Goal: Information Seeking & Learning: Learn about a topic

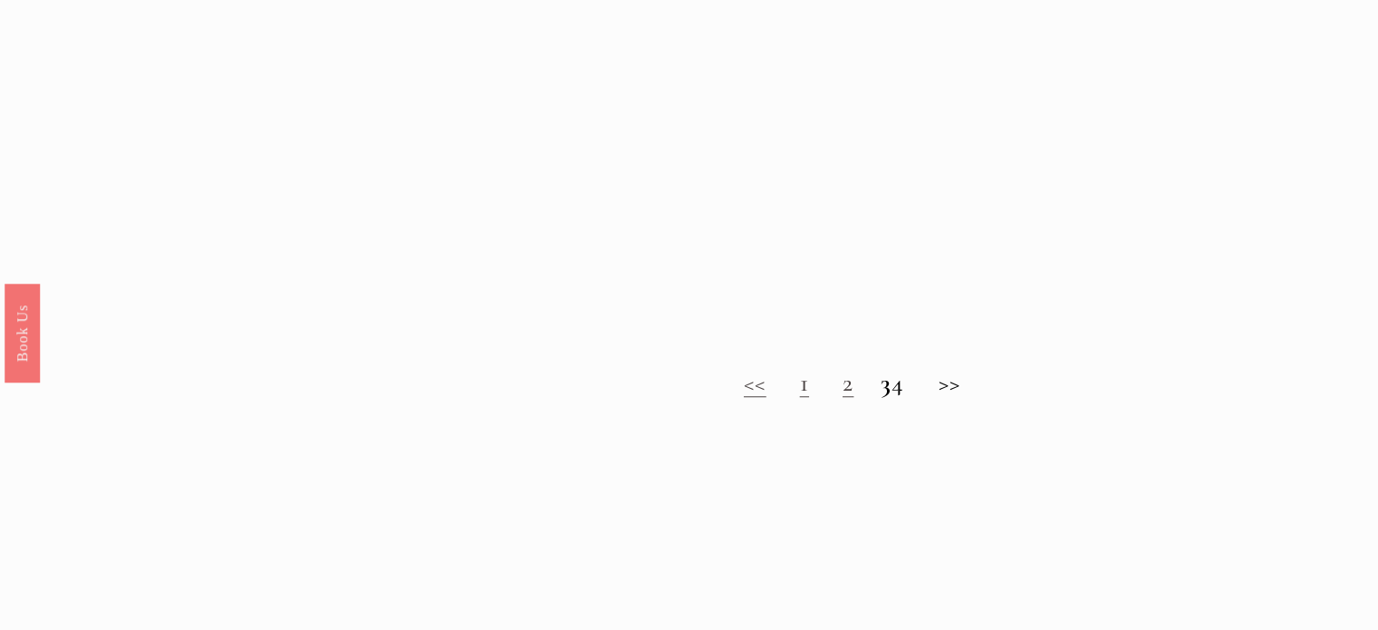
scroll to position [1481, 0]
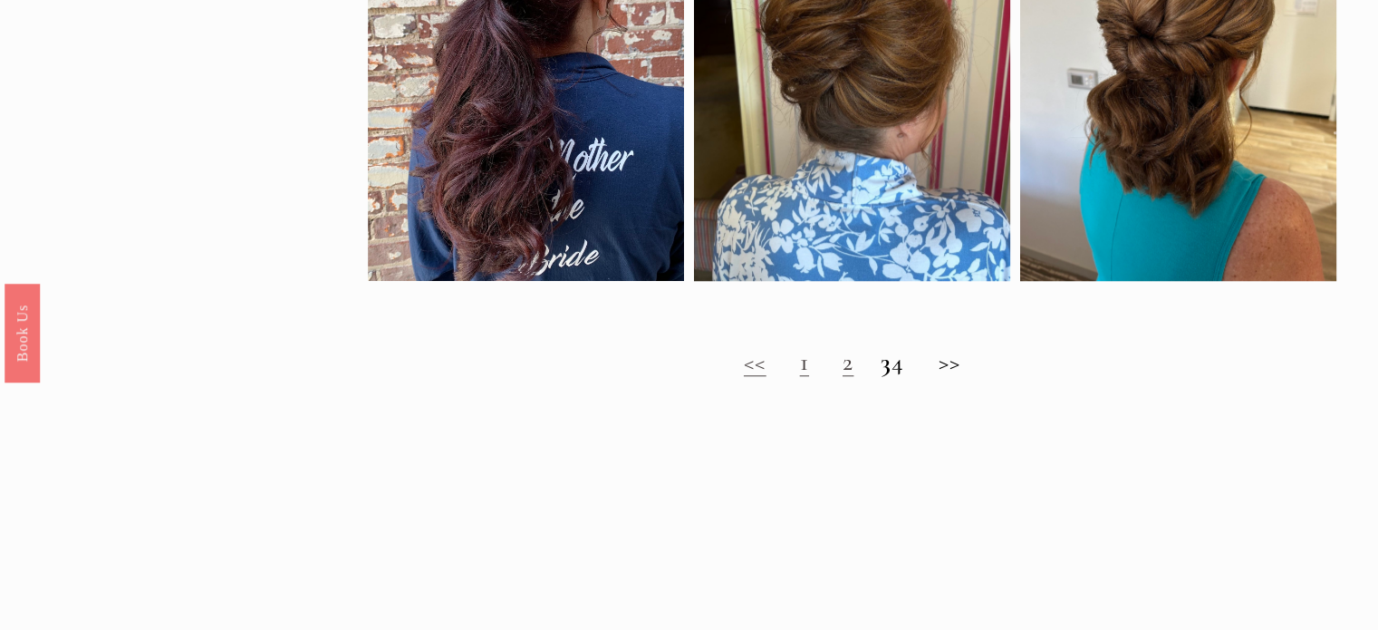
click at [843, 377] on link "2" at bounding box center [848, 361] width 11 height 31
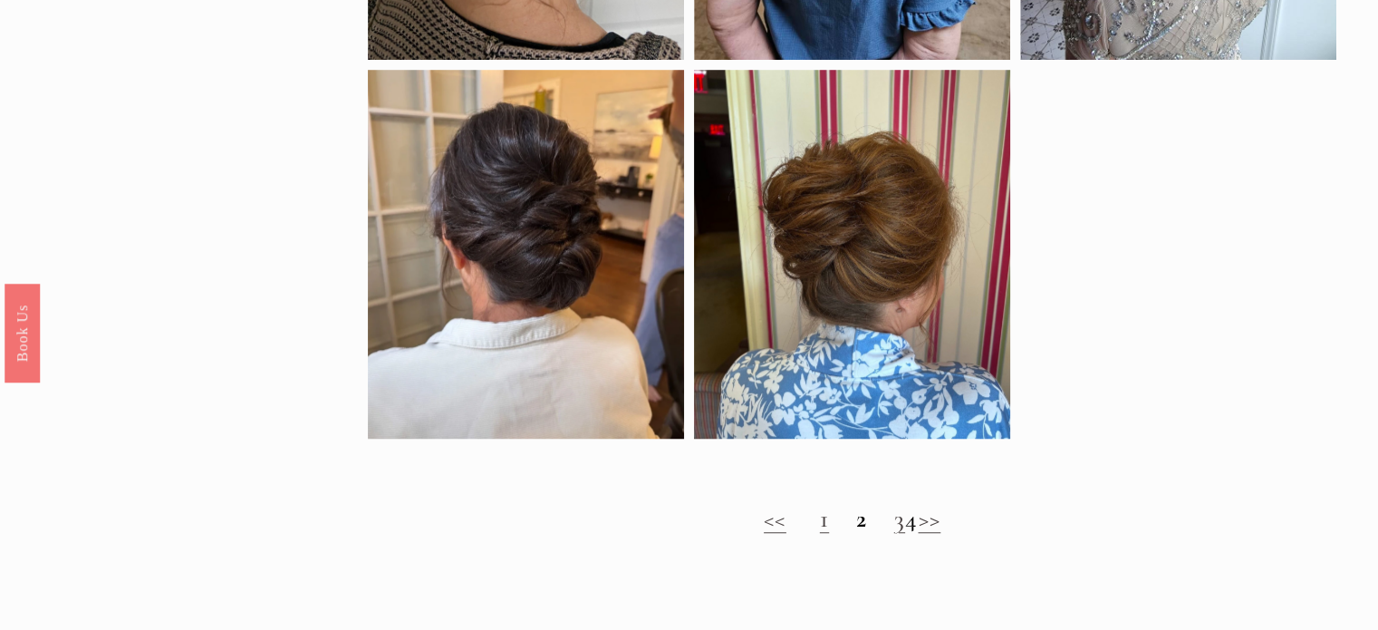
scroll to position [1406, 0]
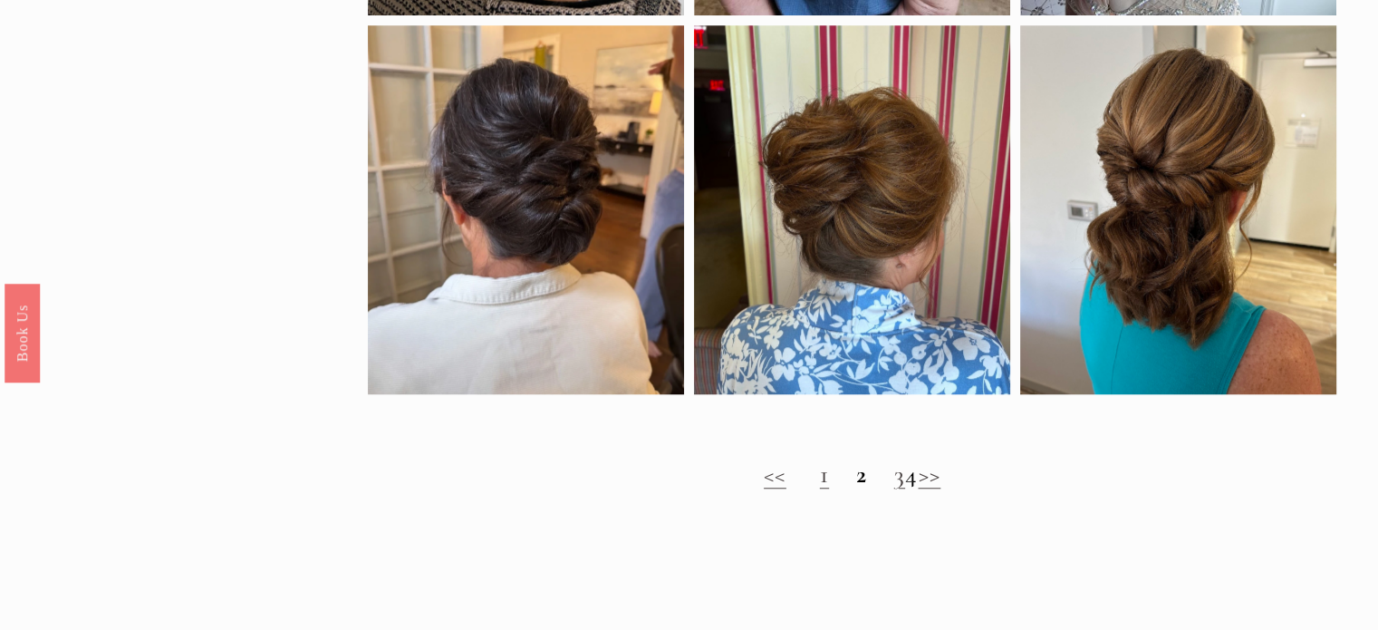
click at [894, 489] on link "3" at bounding box center [899, 473] width 11 height 31
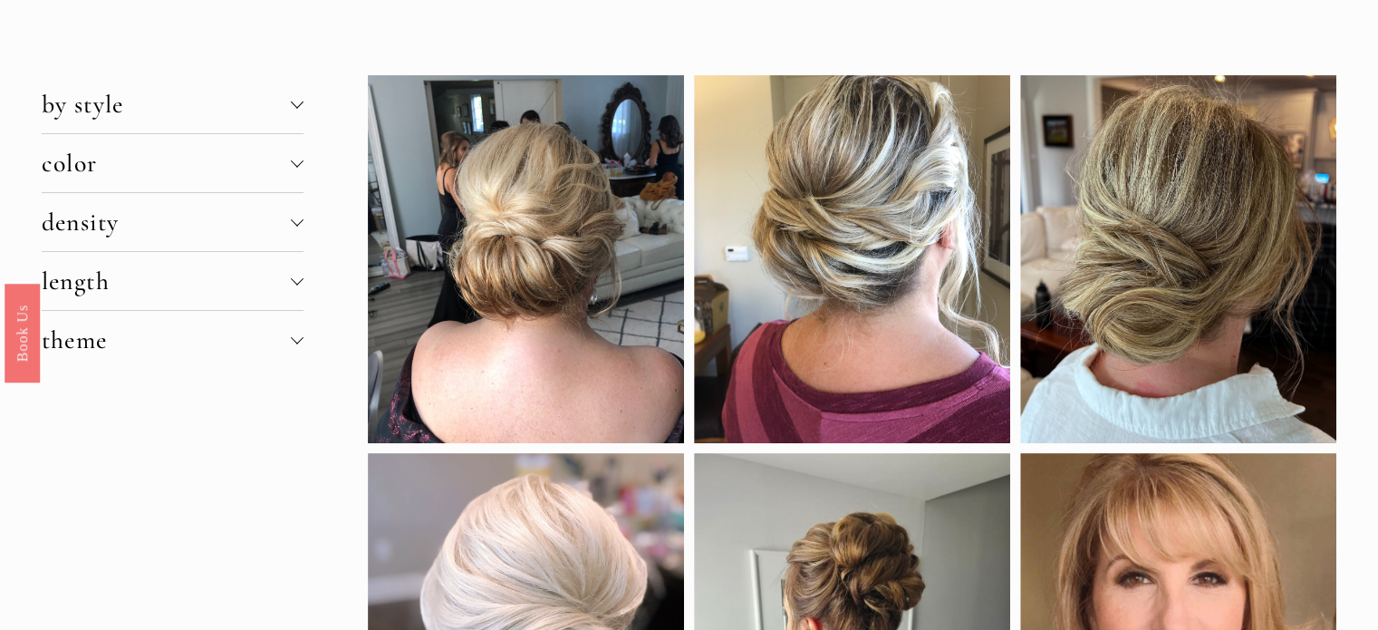
scroll to position [101, 0]
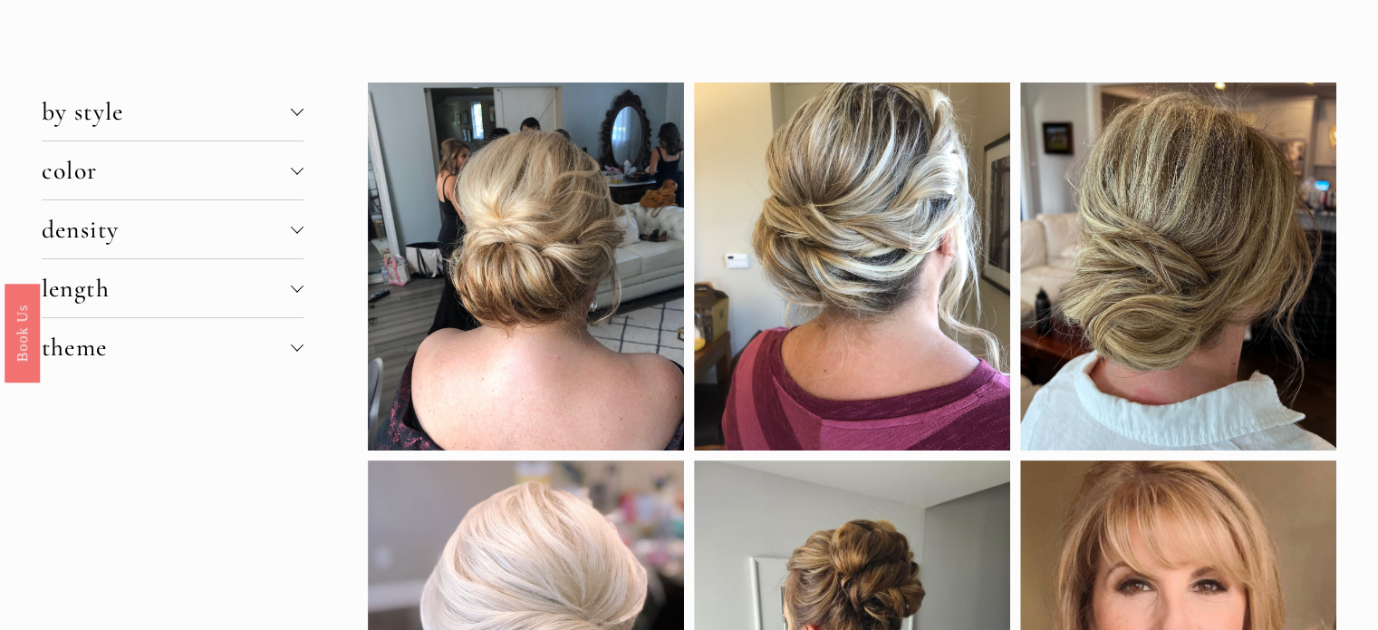
click at [297, 287] on div at bounding box center [297, 286] width 13 height 13
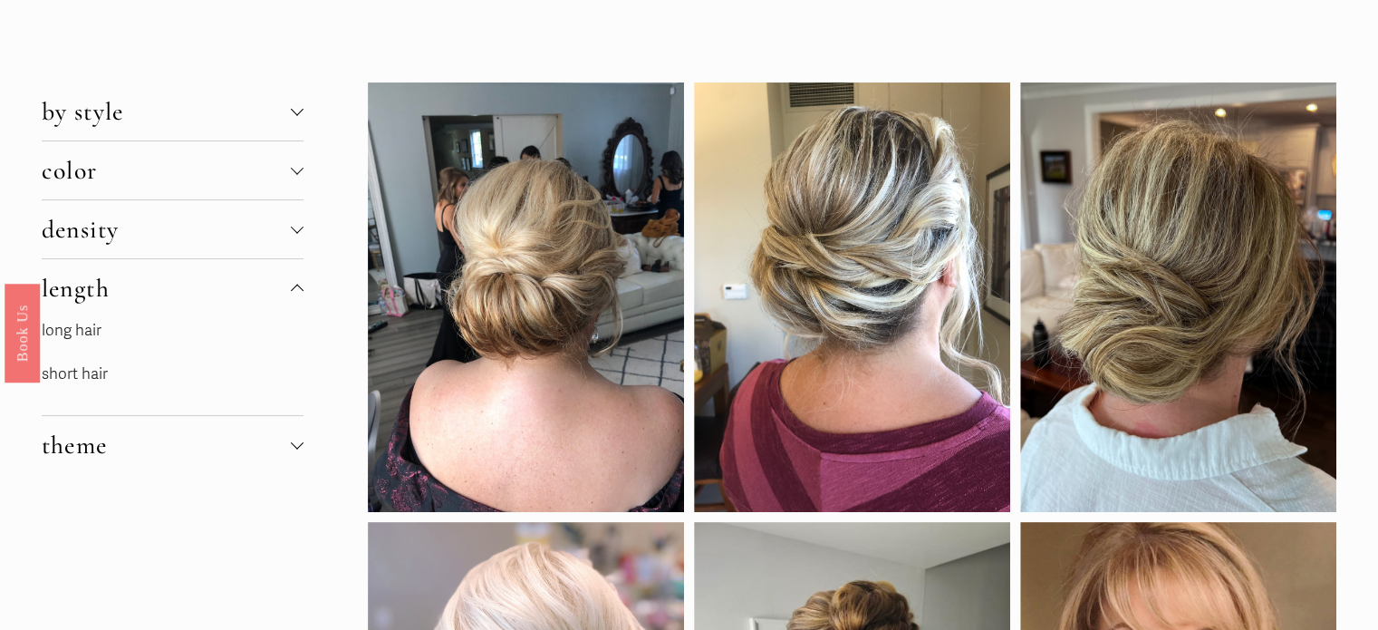
click at [281, 120] on span "by style" at bounding box center [166, 111] width 249 height 31
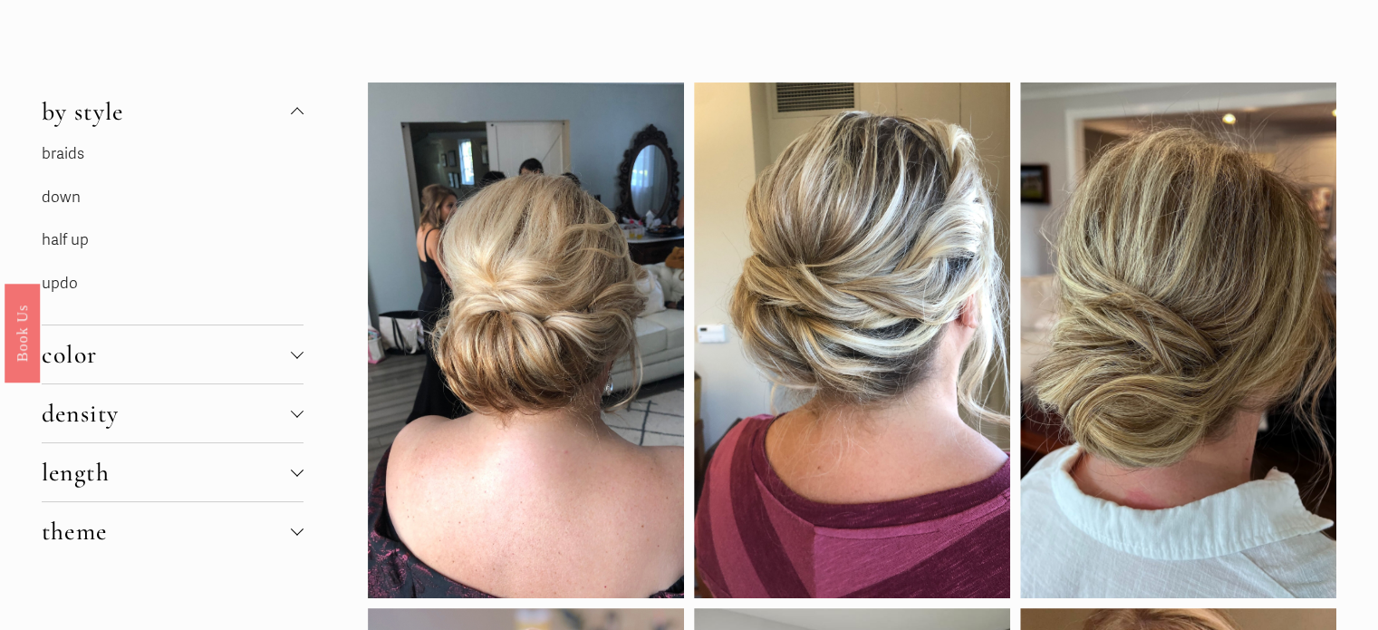
click at [56, 200] on link "down" at bounding box center [61, 197] width 39 height 19
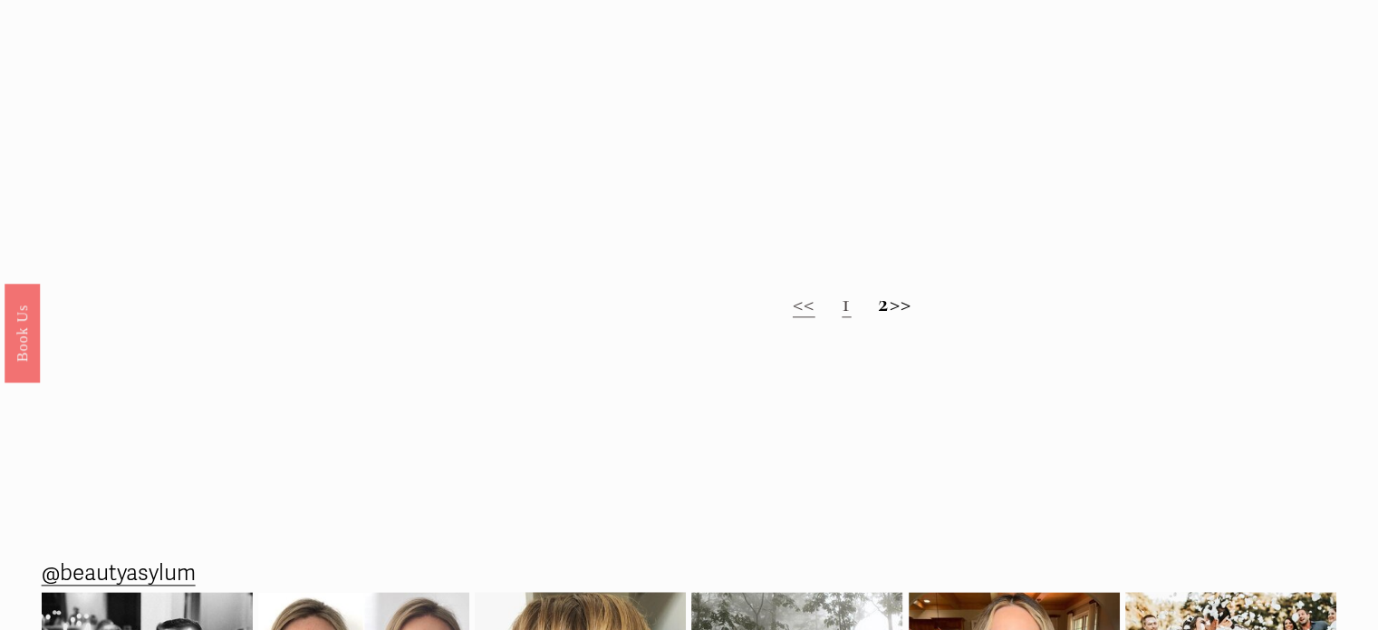
scroll to position [1991, 0]
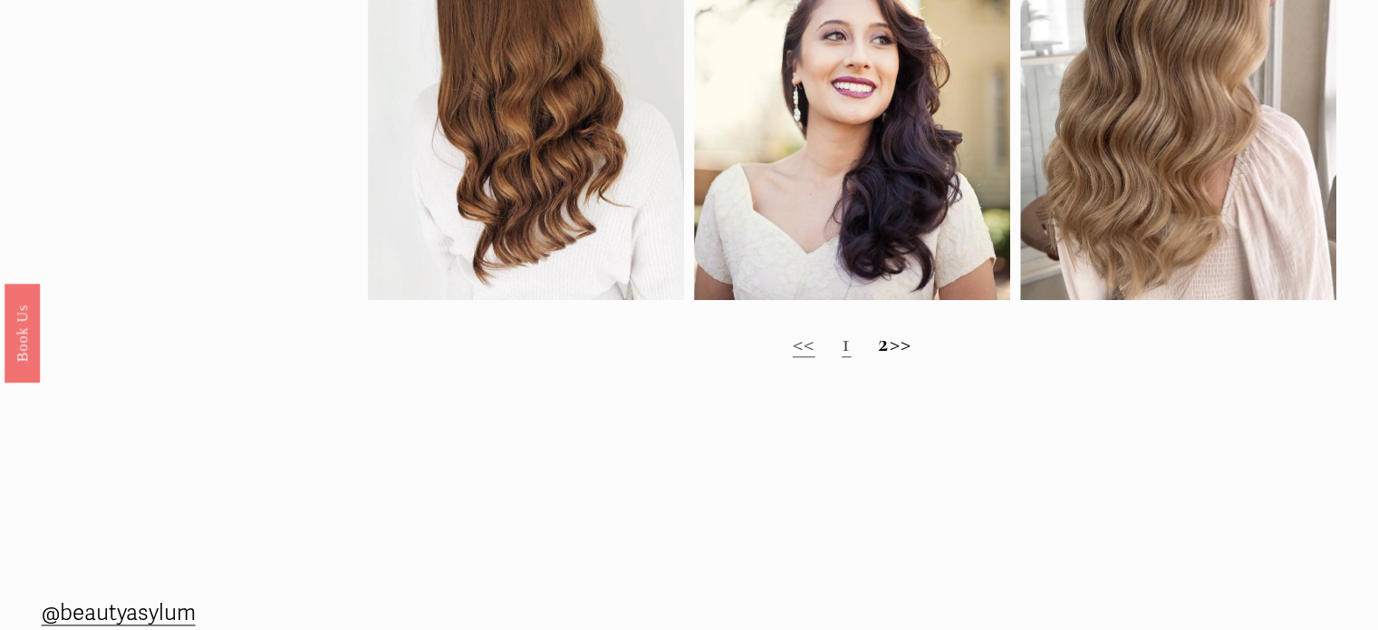
click at [862, 358] on h2 "<< 1 2 >>" at bounding box center [852, 343] width 969 height 30
click at [878, 358] on strong "2" at bounding box center [883, 342] width 11 height 31
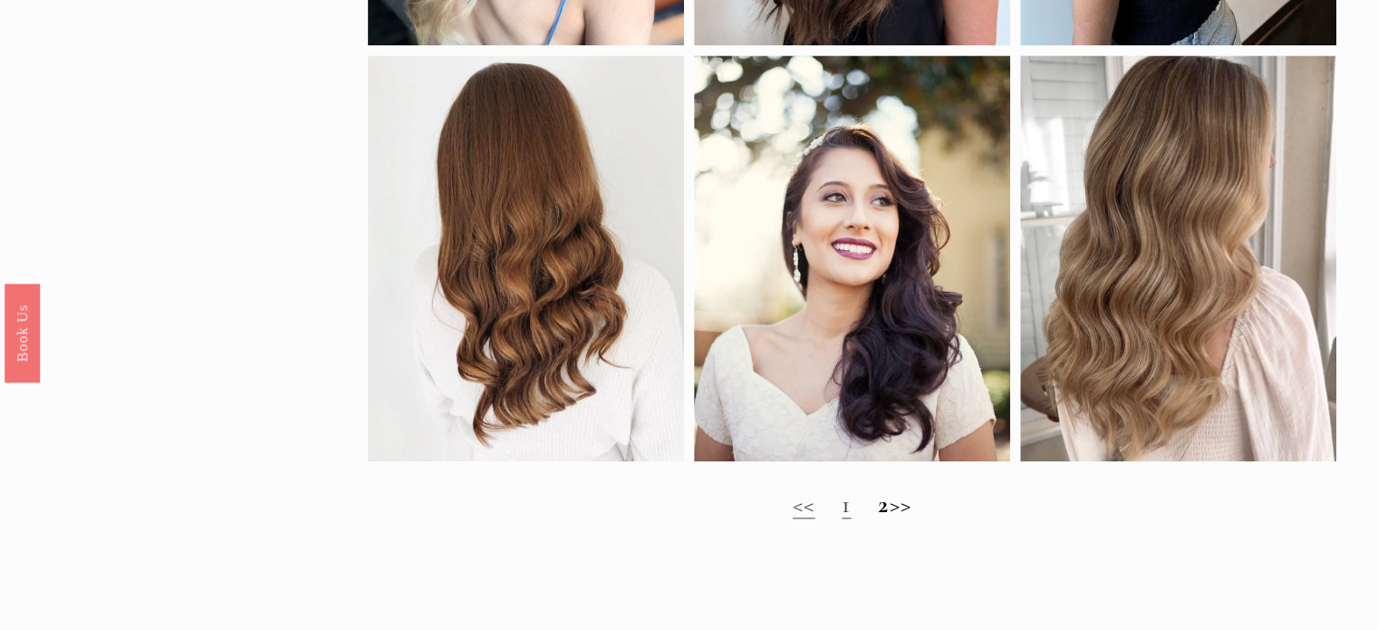
scroll to position [1854, 0]
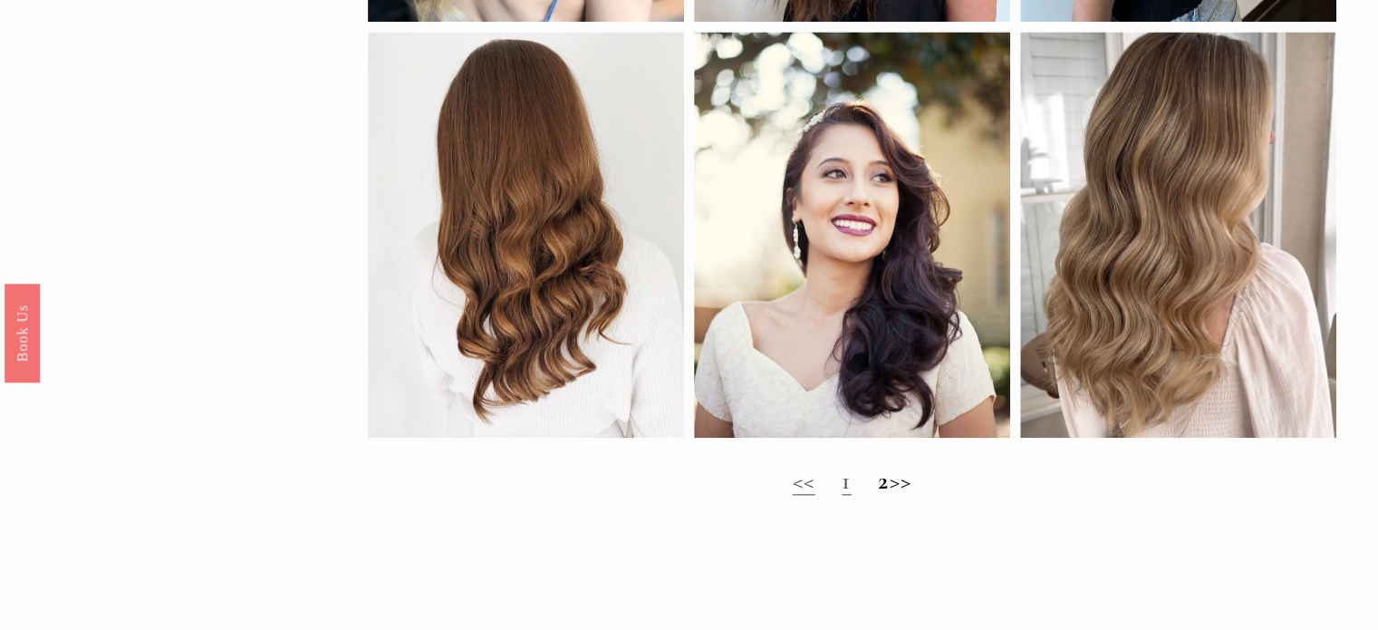
click at [842, 496] on link "1" at bounding box center [846, 480] width 9 height 31
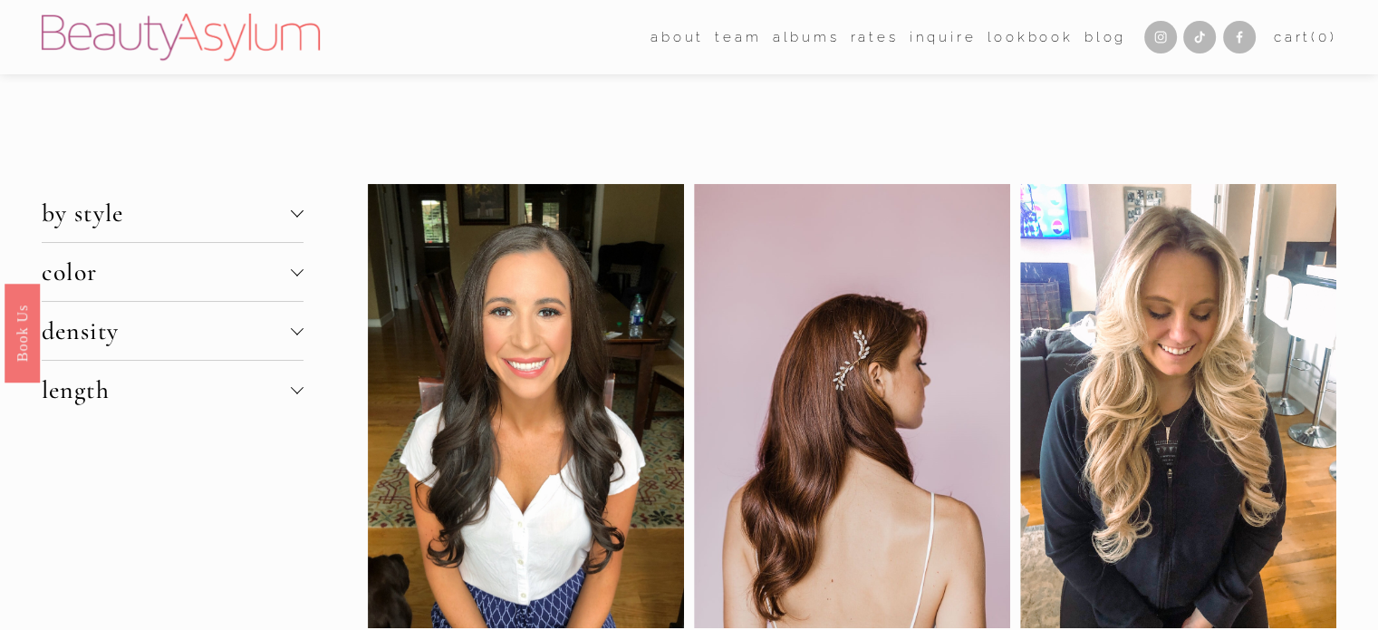
click at [250, 217] on span "by style" at bounding box center [166, 213] width 249 height 31
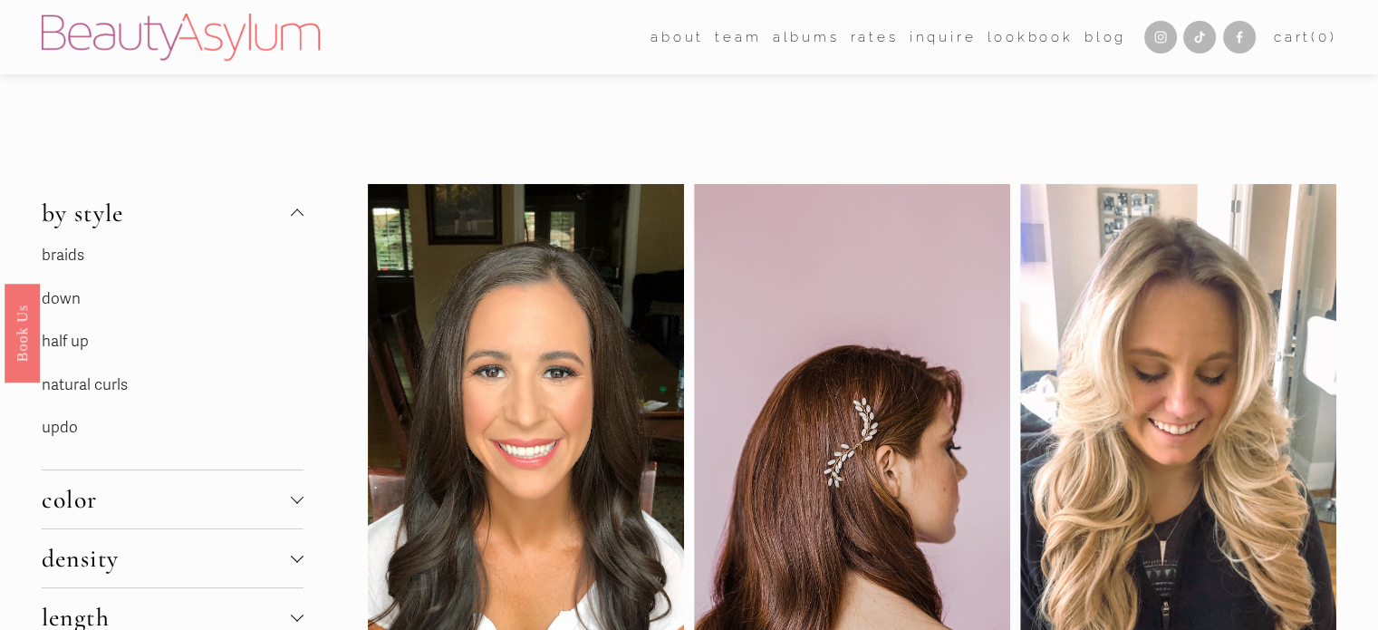
click at [62, 429] on link "updo" at bounding box center [60, 427] width 36 height 19
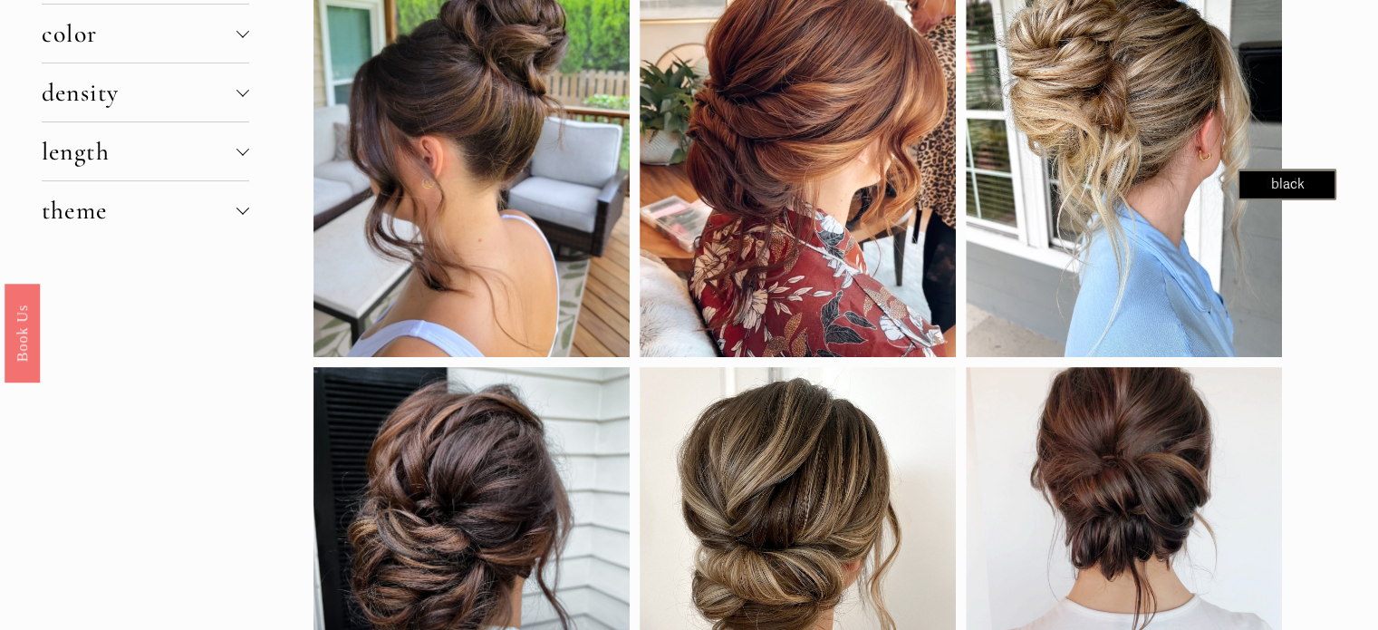
scroll to position [317, 0]
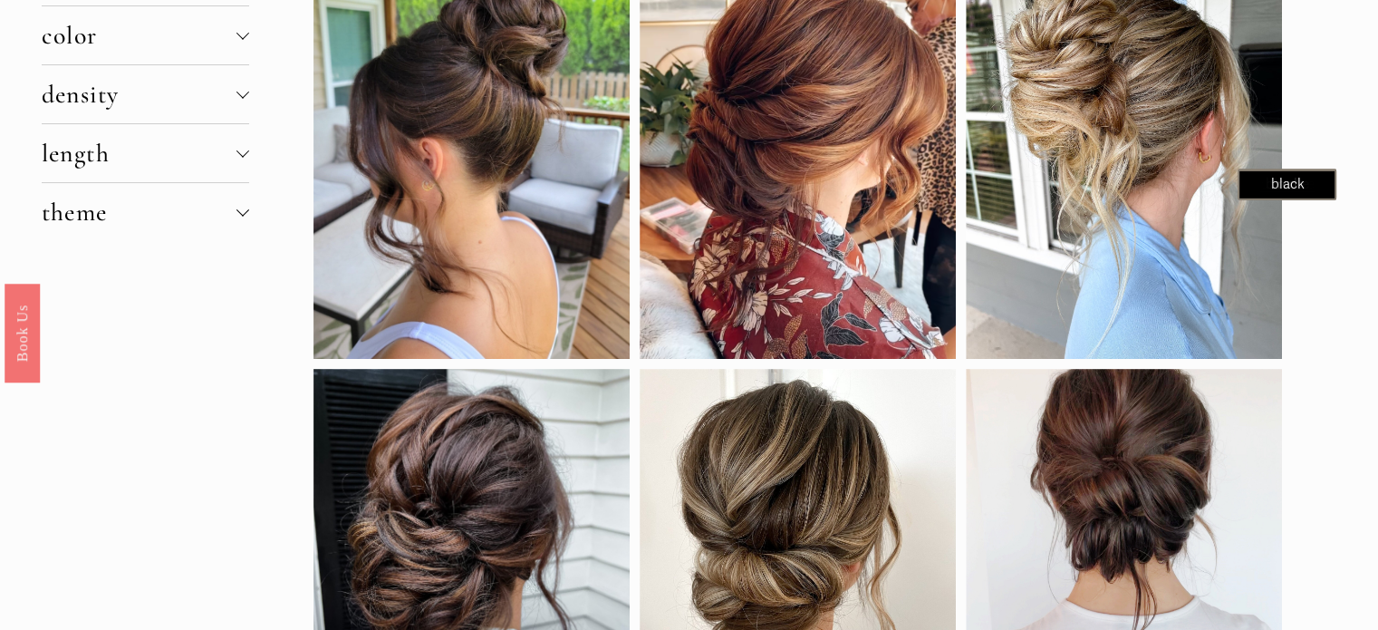
click at [1105, 462] on div at bounding box center [1124, 553] width 316 height 368
drag, startPoint x: 794, startPoint y: 514, endPoint x: 1155, endPoint y: 468, distance: 364.3
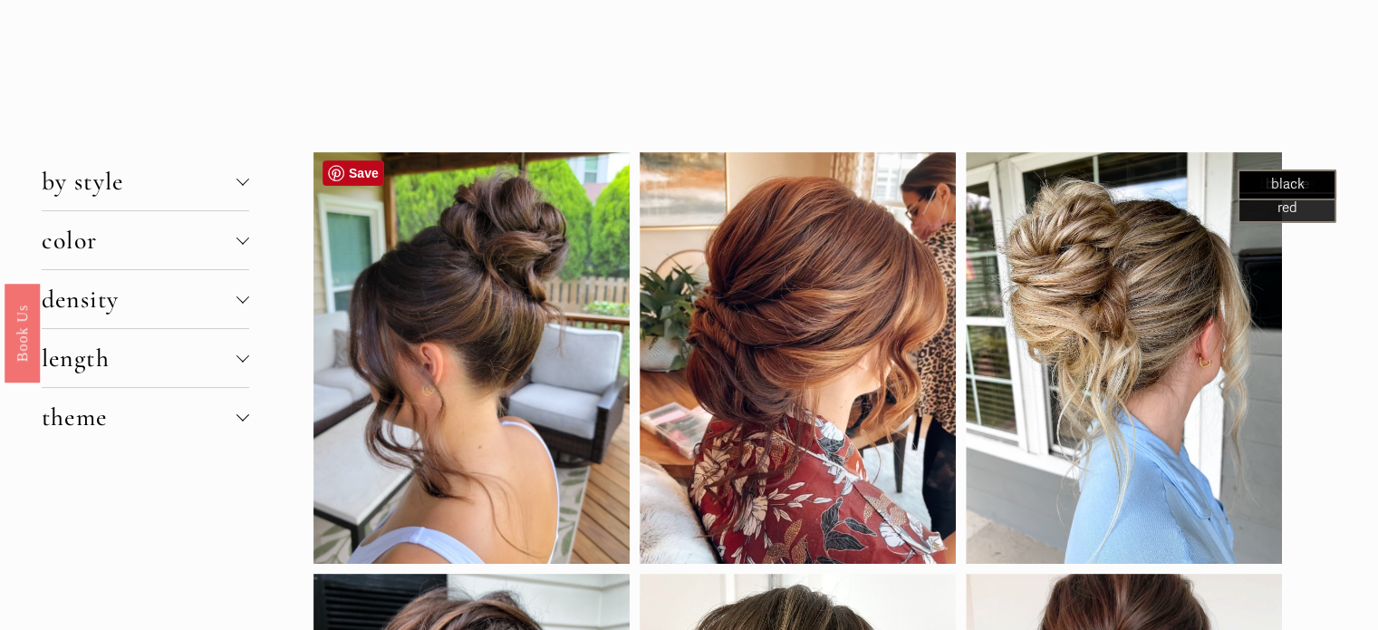
scroll to position [78, 0]
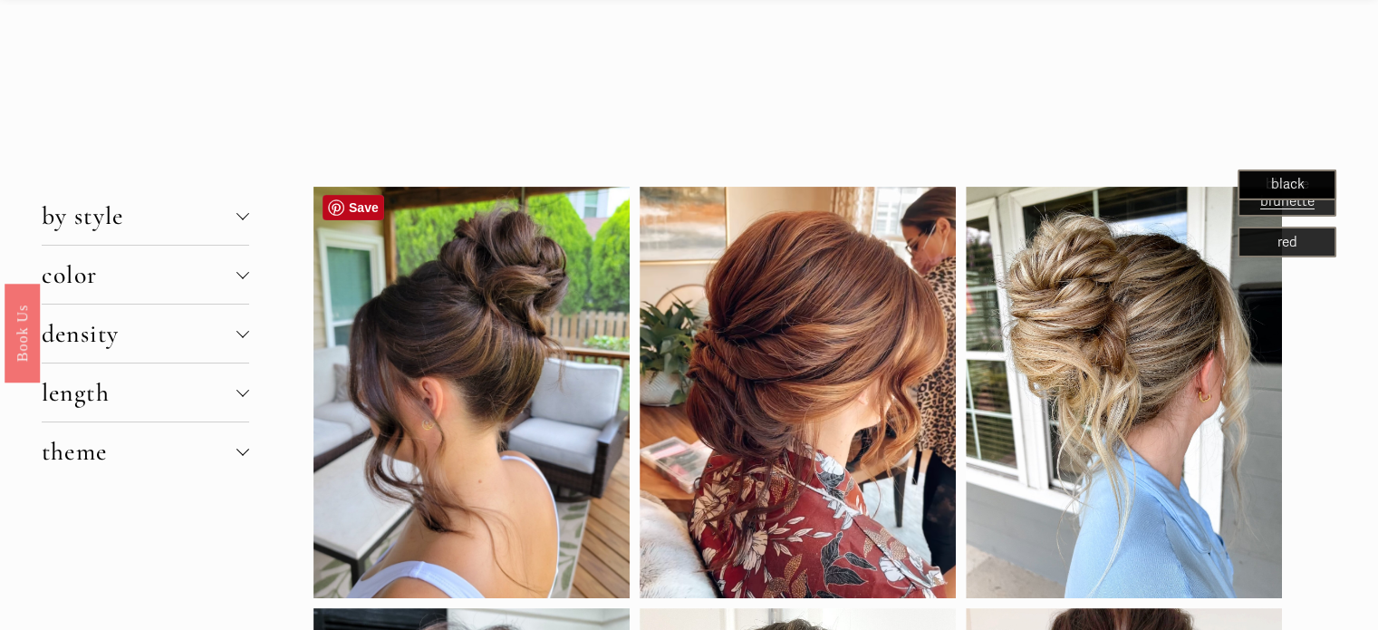
click at [239, 210] on div at bounding box center [242, 213] width 13 height 13
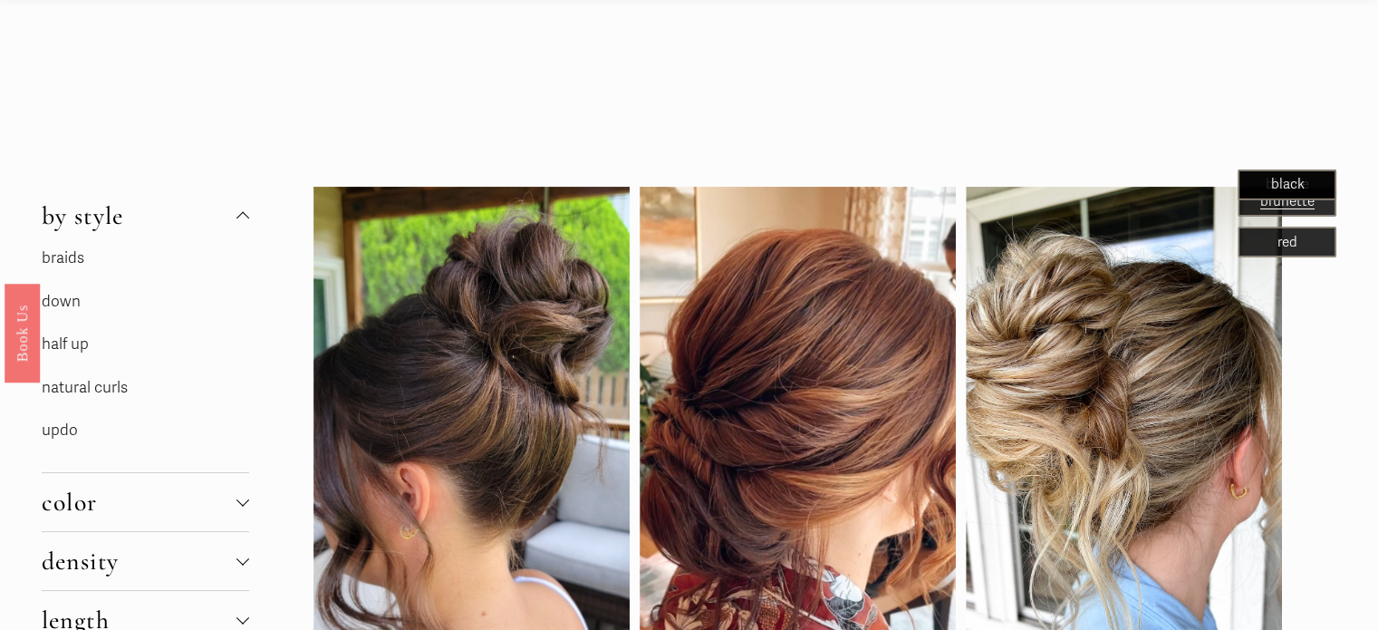
click at [74, 300] on link "down" at bounding box center [61, 301] width 39 height 19
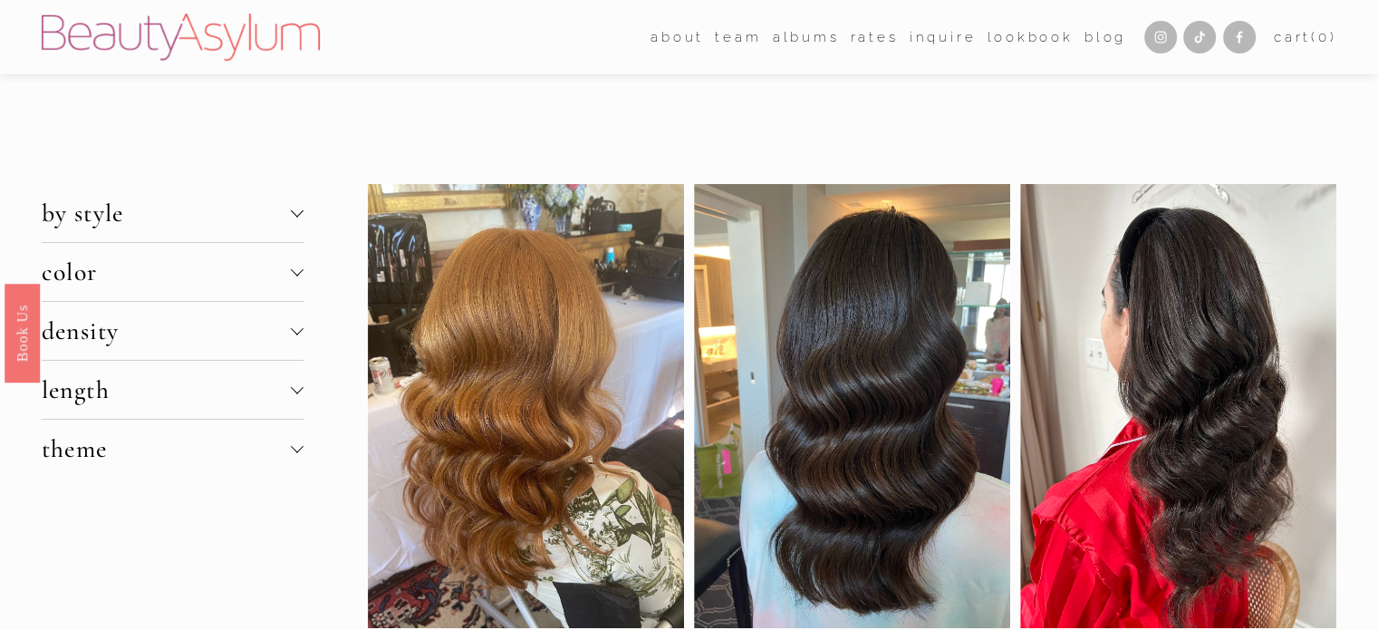
click at [297, 387] on div at bounding box center [297, 387] width 13 height 13
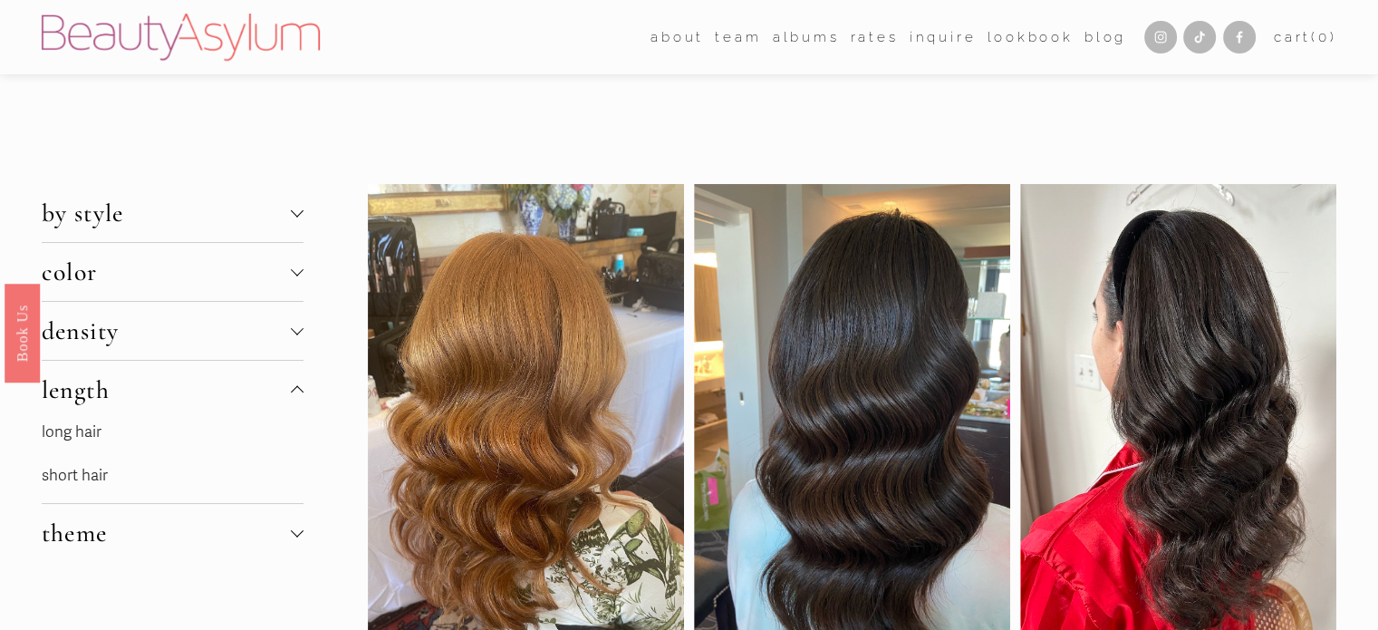
click at [104, 475] on link "short hair" at bounding box center [75, 475] width 66 height 19
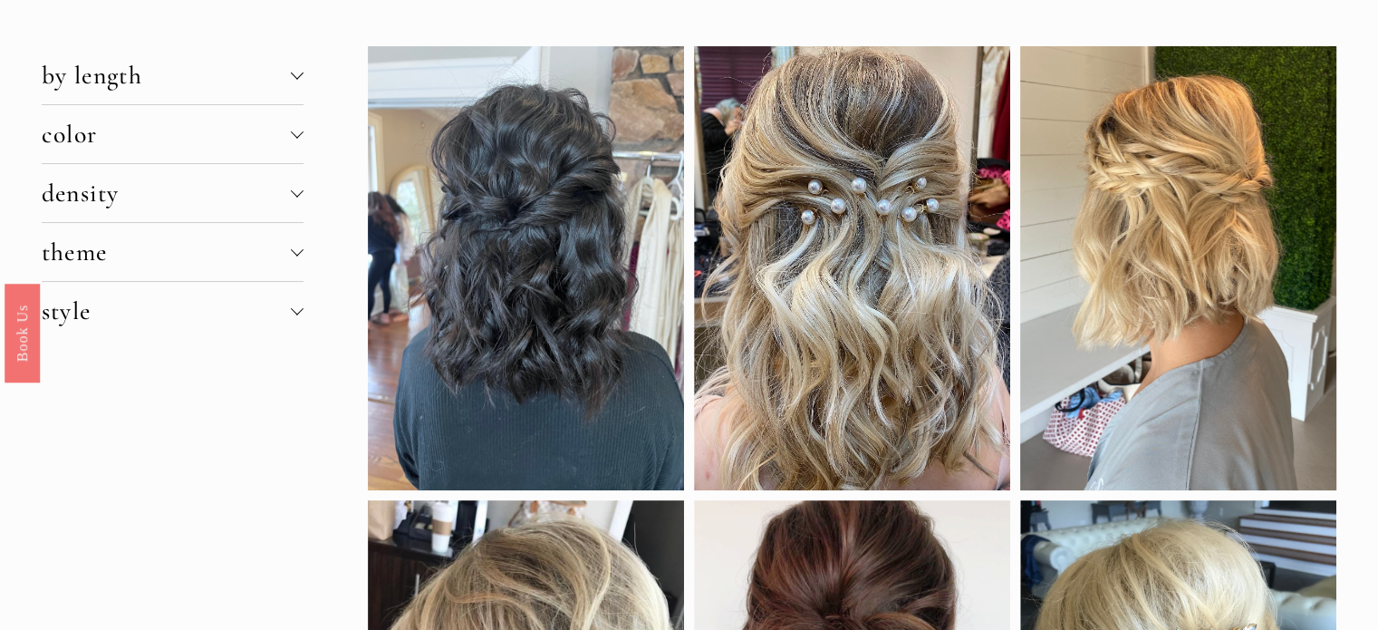
scroll to position [123, 0]
